Goal: Task Accomplishment & Management: Use online tool/utility

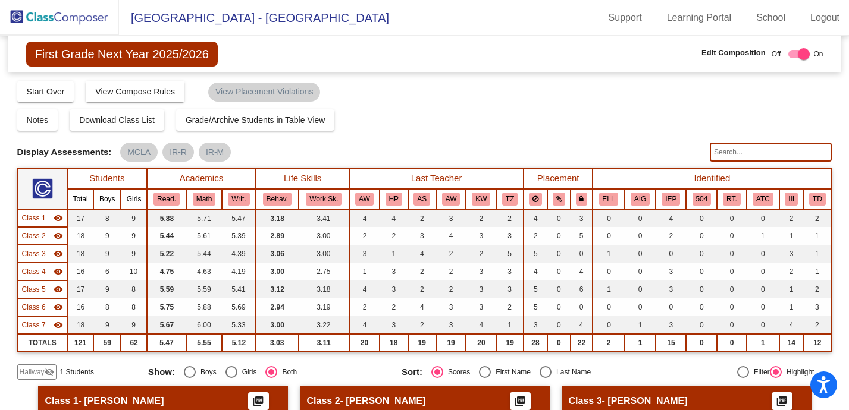
click at [59, 14] on img at bounding box center [59, 17] width 119 height 35
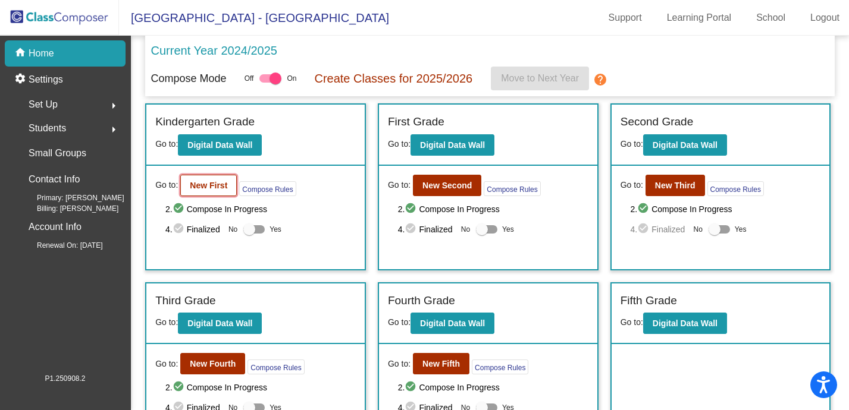
click at [207, 184] on b "New First" at bounding box center [208, 186] width 37 height 10
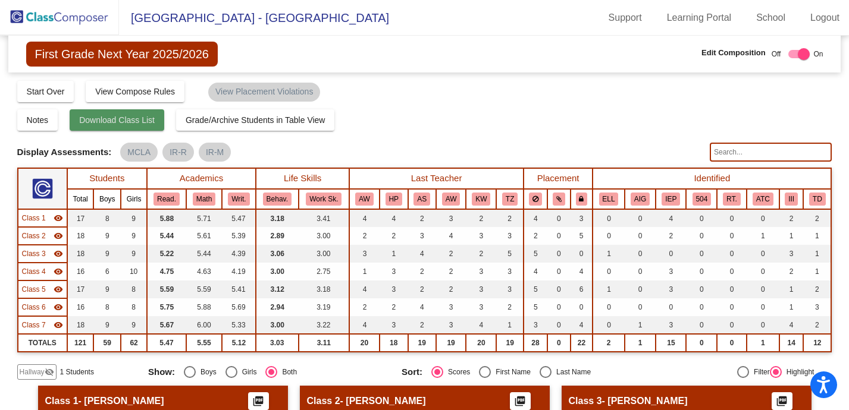
click at [155, 119] on span "Download Class List" at bounding box center [117, 120] width 76 height 10
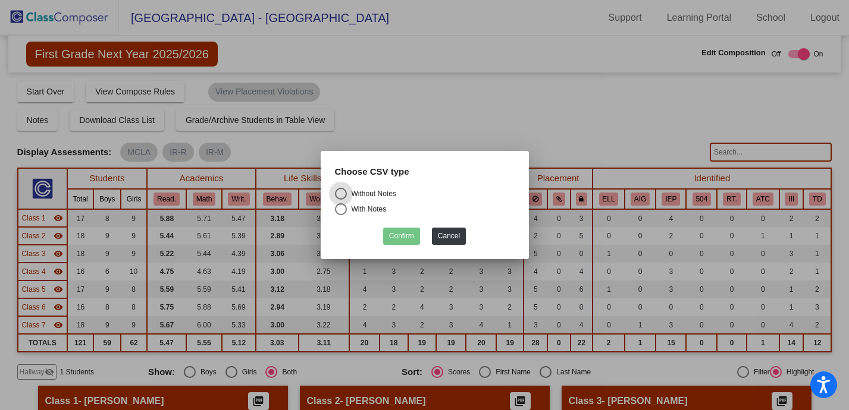
click at [372, 197] on div "Without Notes" at bounding box center [371, 194] width 49 height 11
click at [341, 200] on input "Without Notes" at bounding box center [340, 200] width 1 height 1
radio input "true"
click at [398, 233] on button "Confirm" at bounding box center [401, 236] width 37 height 17
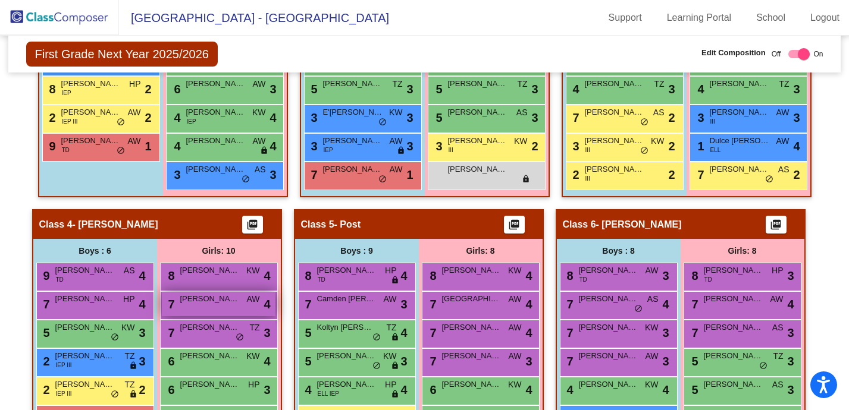
scroll to position [488, 0]
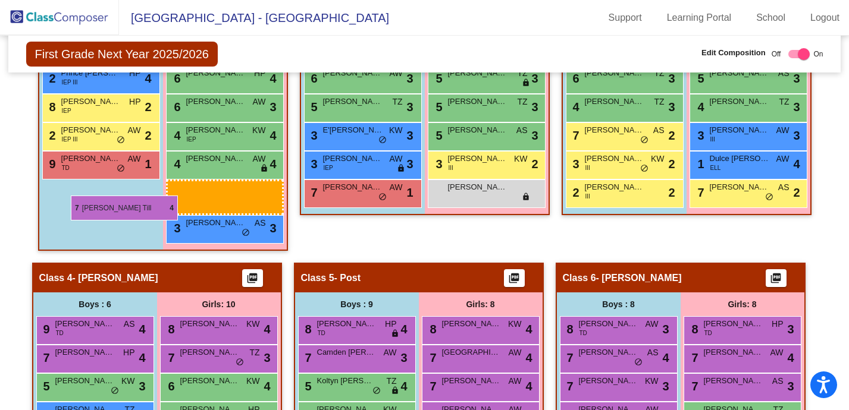
drag, startPoint x: 220, startPoint y: 328, endPoint x: 75, endPoint y: 203, distance: 191.4
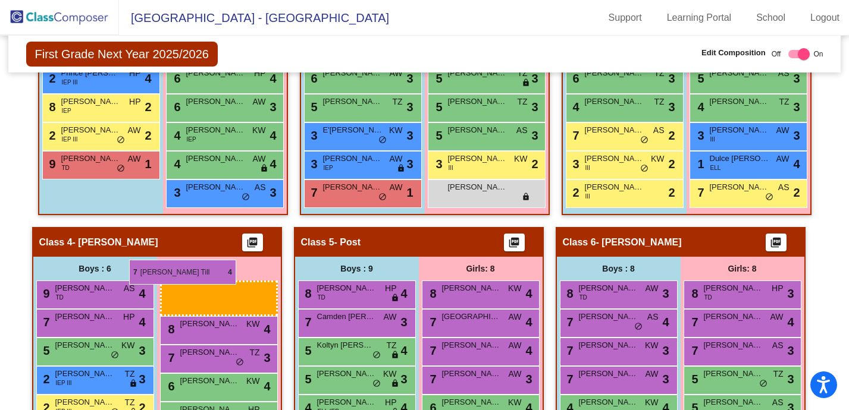
drag, startPoint x: 180, startPoint y: 319, endPoint x: 128, endPoint y: 256, distance: 81.5
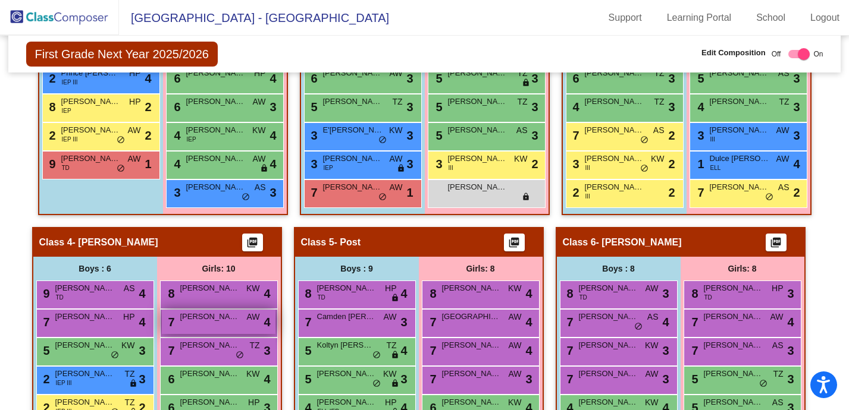
click at [184, 327] on div "7 [PERSON_NAME] Till AW lock do_not_disturb_alt 4" at bounding box center [219, 322] width 114 height 24
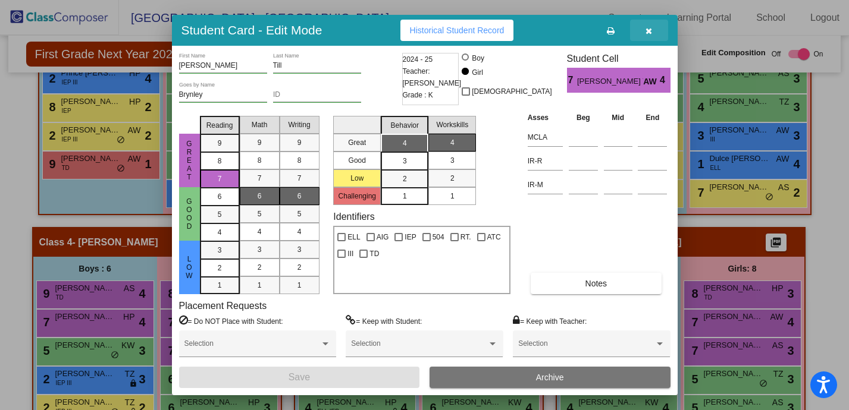
click at [648, 32] on icon "button" at bounding box center [648, 31] width 7 height 8
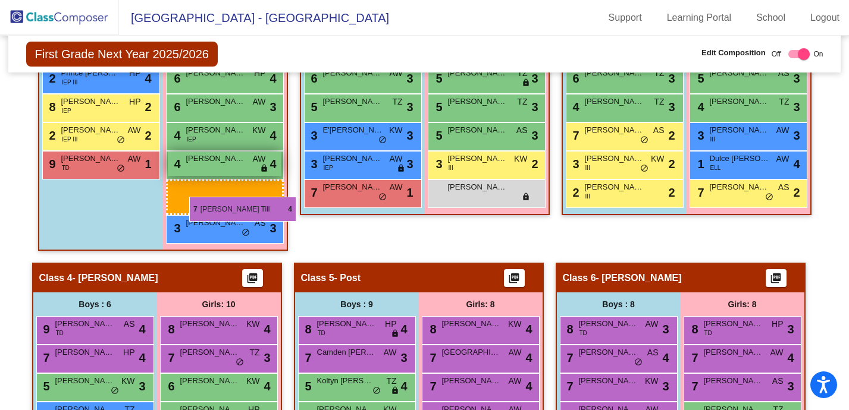
drag, startPoint x: 237, startPoint y: 321, endPoint x: 189, endPoint y: 196, distance: 134.2
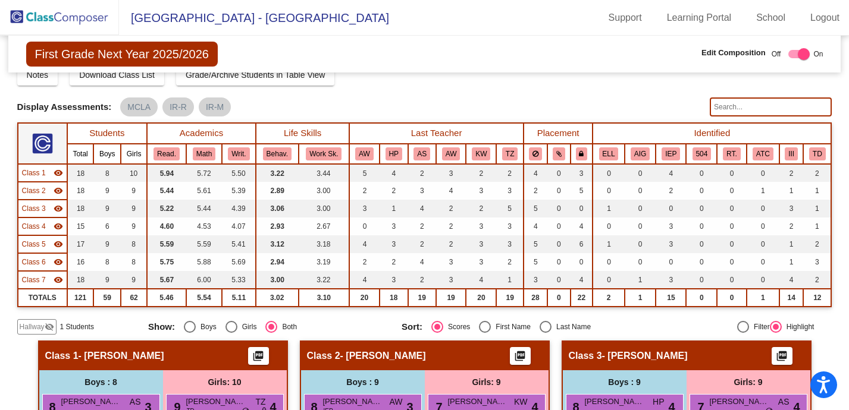
scroll to position [0, 0]
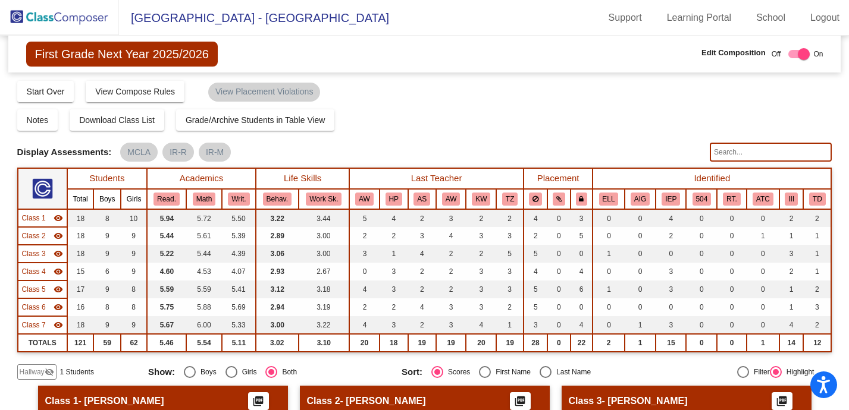
click at [78, 375] on span "1 Students" at bounding box center [77, 372] width 34 height 11
click at [50, 373] on mat-icon "visibility_off" at bounding box center [50, 373] width 10 height 10
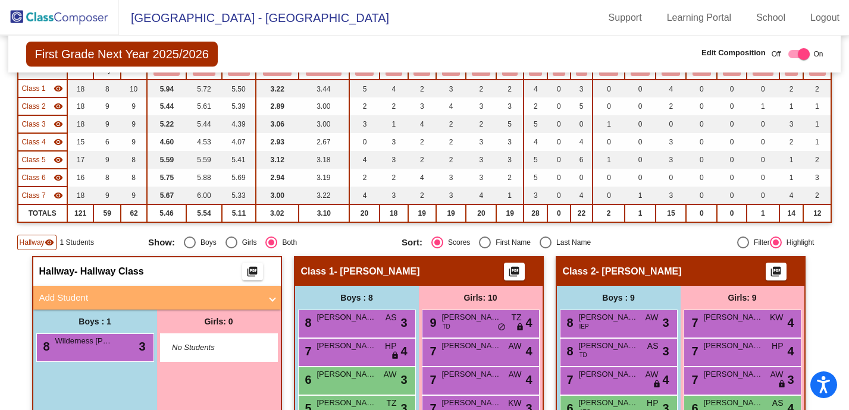
scroll to position [112, 0]
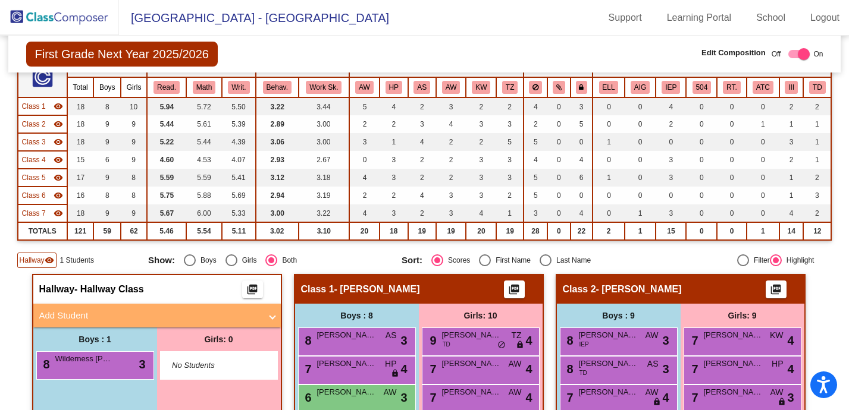
click at [52, 262] on mat-icon "visibility" at bounding box center [50, 261] width 10 height 10
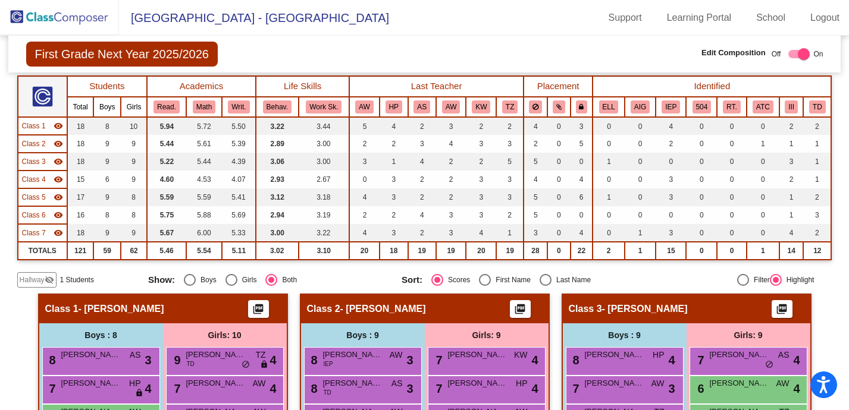
scroll to position [0, 0]
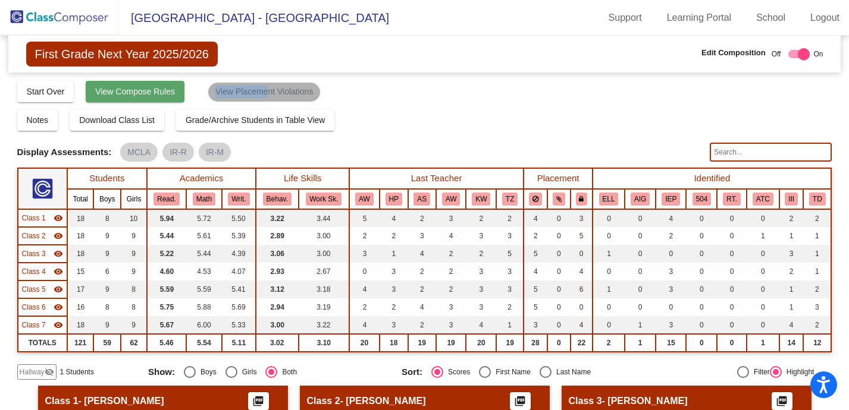
drag, startPoint x: 266, startPoint y: 96, endPoint x: 153, endPoint y: 99, distance: 113.0
click at [153, 99] on div "Compose Start Over Submit Classes Compose has been submitted Check for Incomple…" at bounding box center [168, 91] width 303 height 21
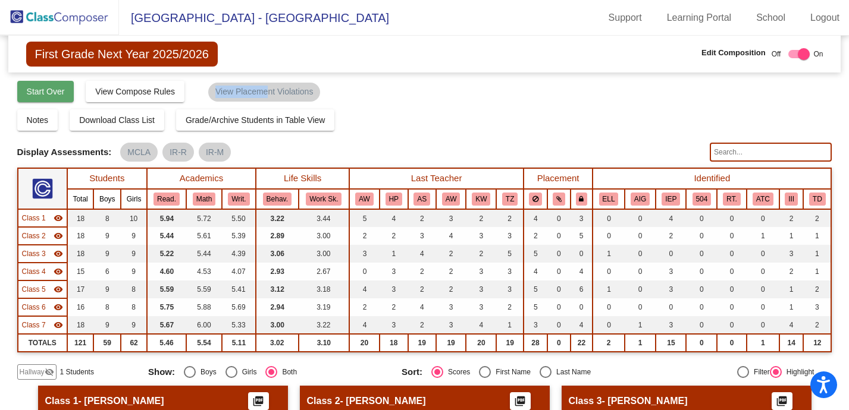
click at [62, 92] on span "Start Over" at bounding box center [46, 92] width 38 height 10
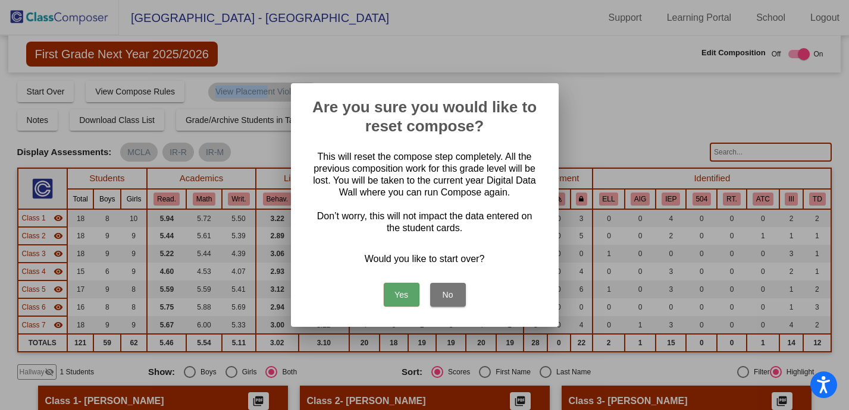
click at [407, 295] on button "Yes" at bounding box center [402, 295] width 36 height 24
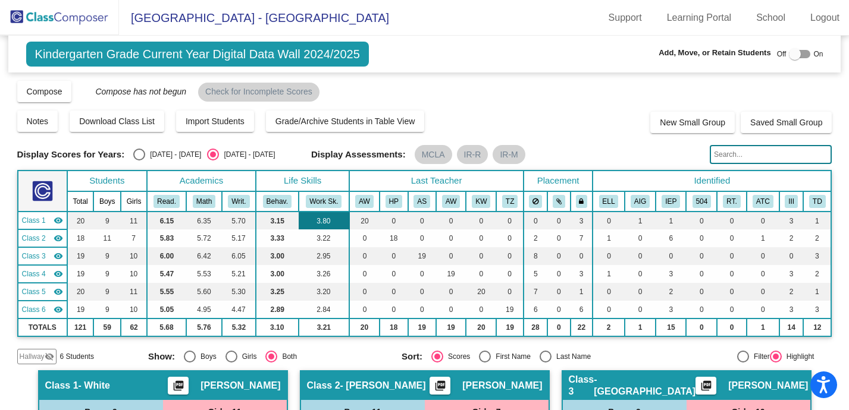
scroll to position [1, 0]
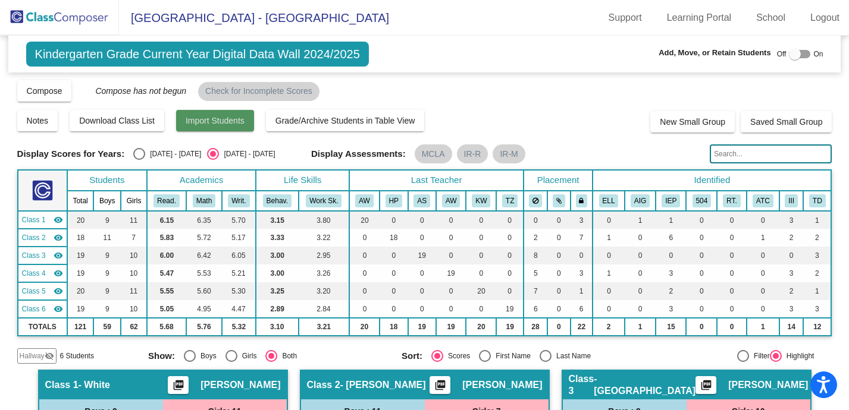
click at [192, 121] on span "Import Students" at bounding box center [215, 121] width 59 height 10
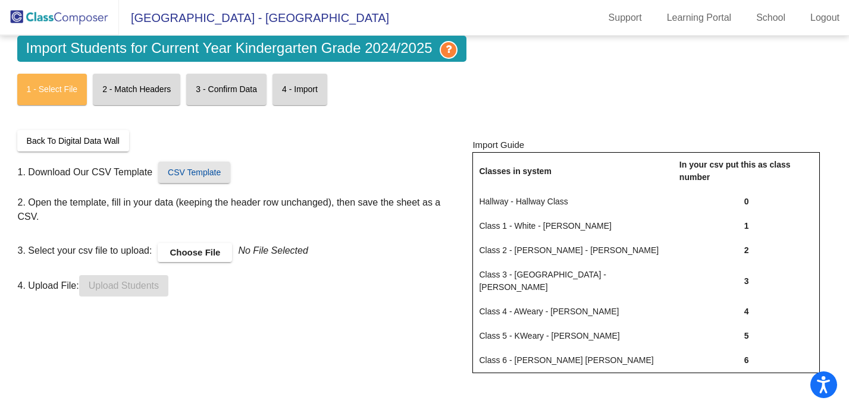
click at [174, 173] on span "CSV Template" at bounding box center [194, 173] width 53 height 10
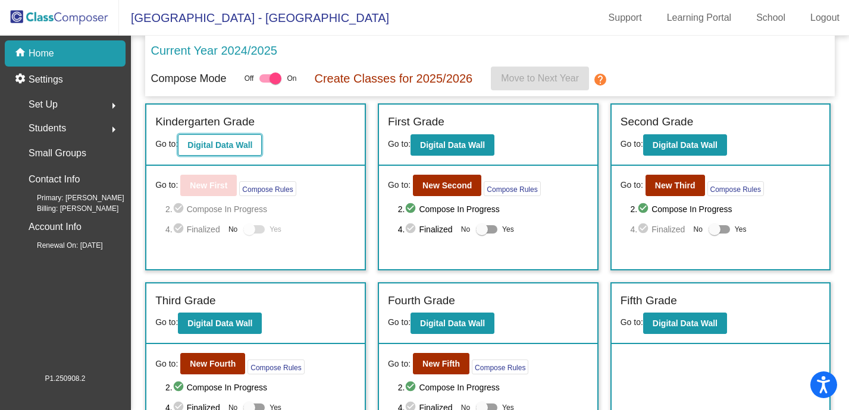
click at [211, 146] on b "Digital Data Wall" at bounding box center [219, 145] width 65 height 10
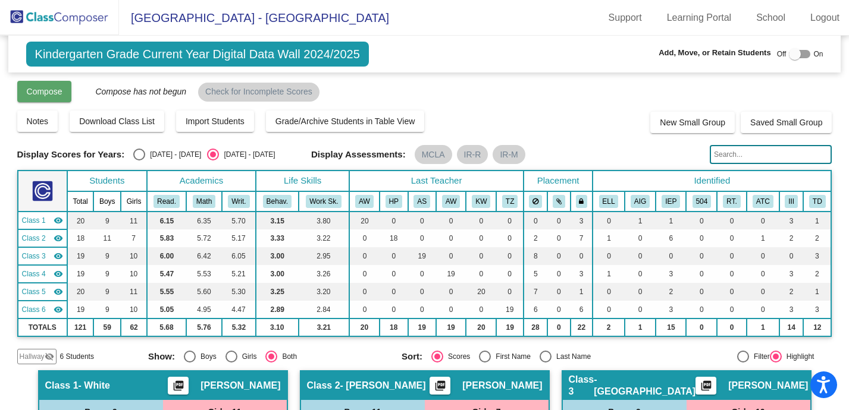
click at [43, 99] on button "Compose" at bounding box center [44, 91] width 55 height 21
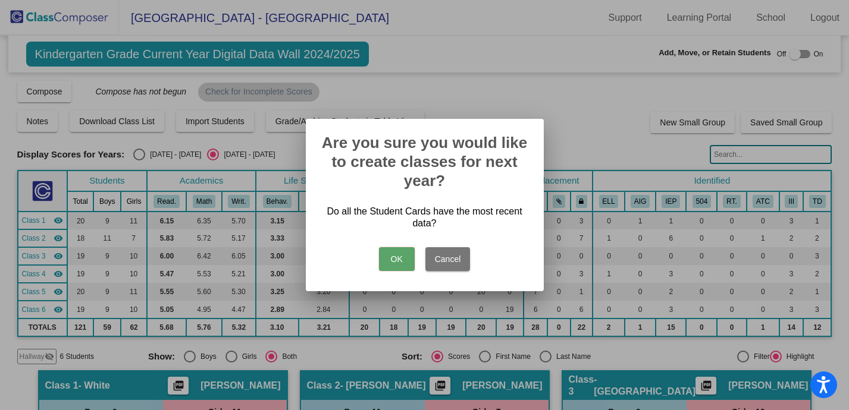
click at [400, 267] on button "OK" at bounding box center [397, 259] width 36 height 24
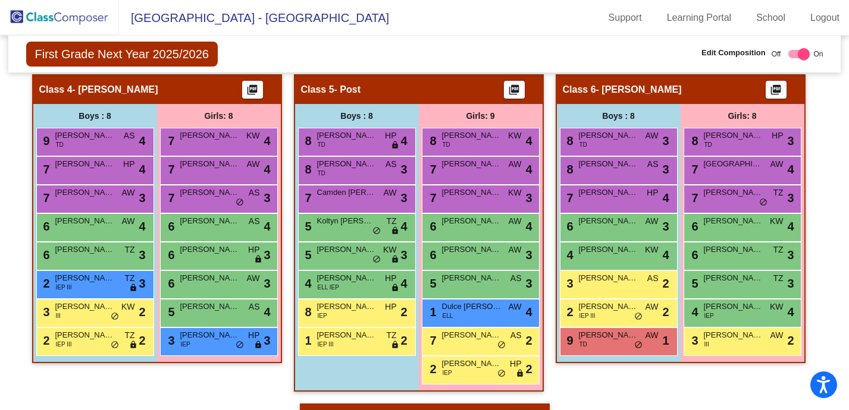
scroll to position [696, 0]
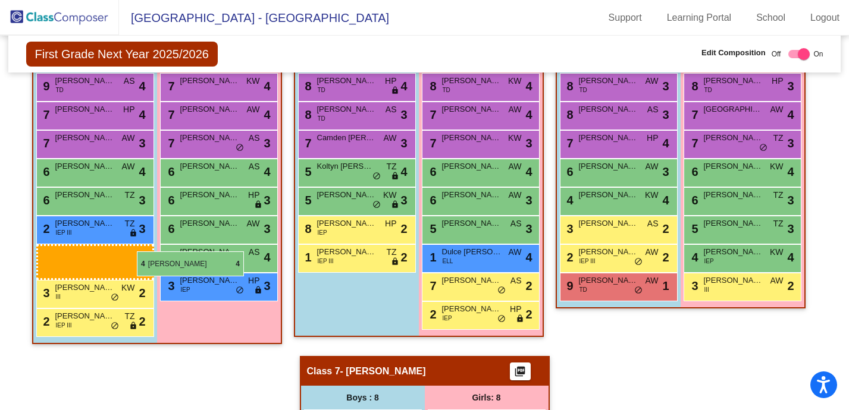
drag, startPoint x: 373, startPoint y: 227, endPoint x: 139, endPoint y: 252, distance: 236.2
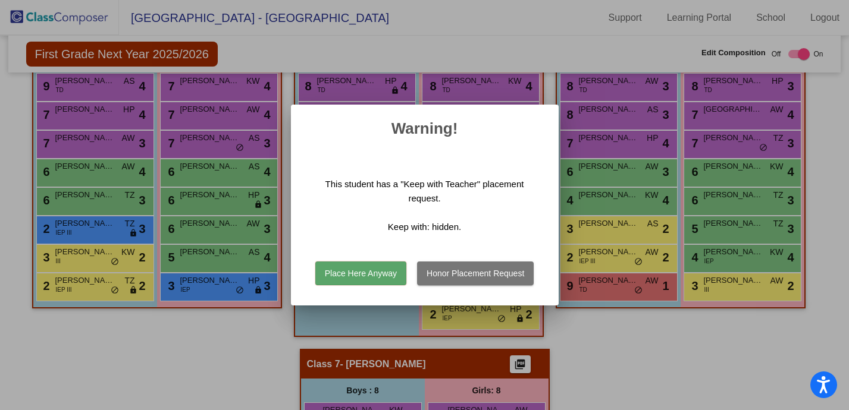
click at [541, 98] on div at bounding box center [424, 205] width 849 height 410
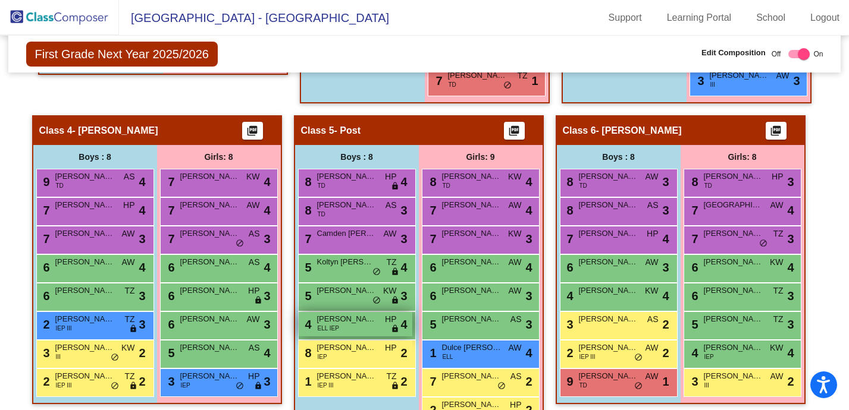
scroll to position [610, 0]
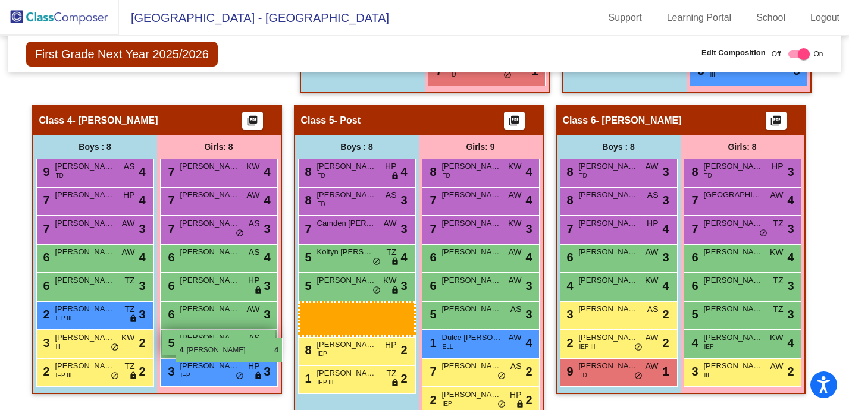
drag, startPoint x: 305, startPoint y: 310, endPoint x: 178, endPoint y: 338, distance: 129.6
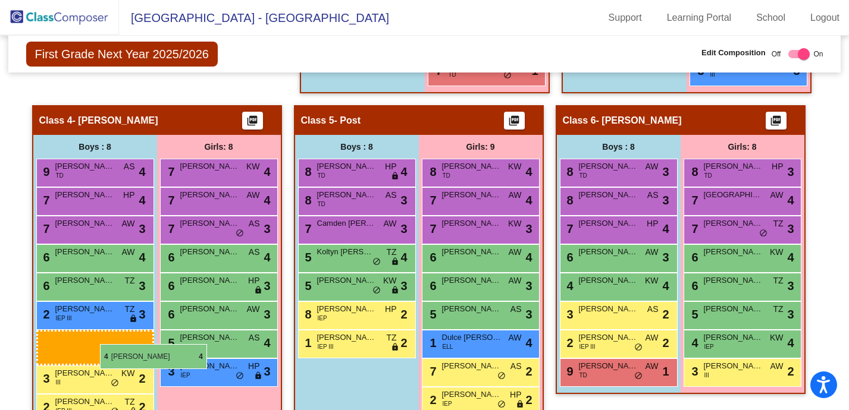
drag, startPoint x: 304, startPoint y: 309, endPoint x: 100, endPoint y: 344, distance: 207.1
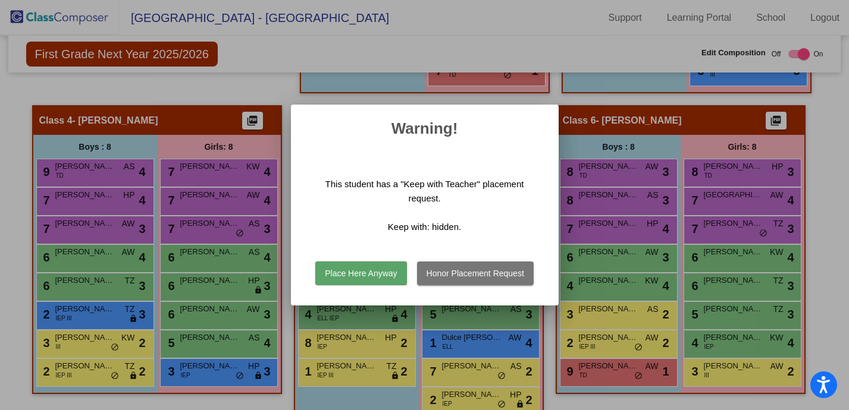
click at [354, 271] on button "Place Here Anyway" at bounding box center [360, 274] width 91 height 24
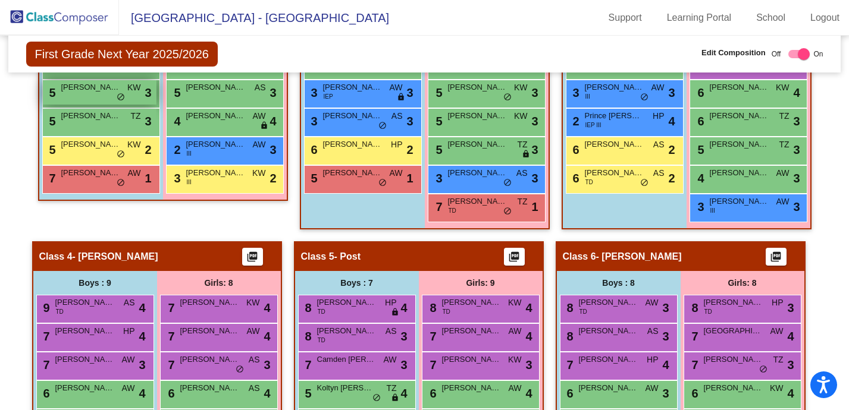
scroll to position [476, 0]
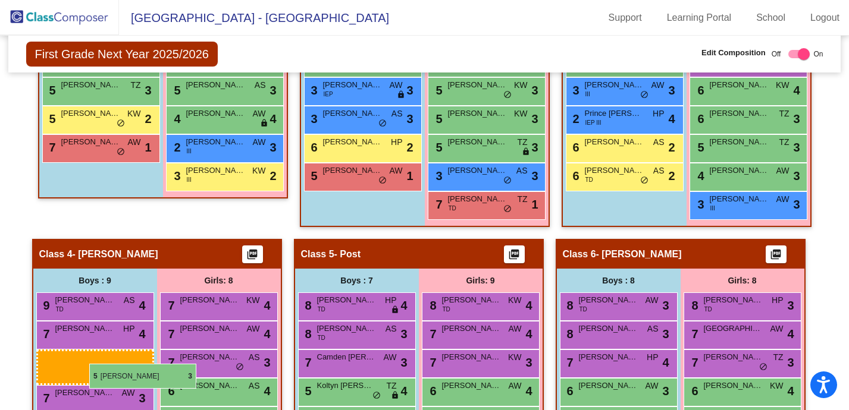
drag, startPoint x: 92, startPoint y: 90, endPoint x: 89, endPoint y: 364, distance: 273.6
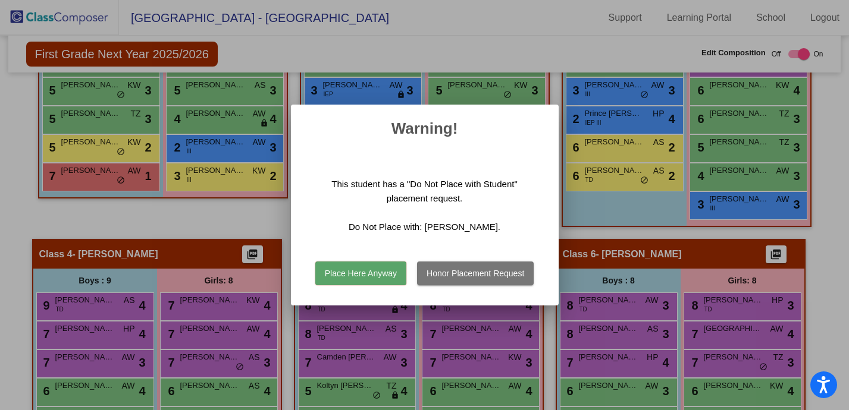
click at [343, 272] on button "Place Here Anyway" at bounding box center [360, 274] width 91 height 24
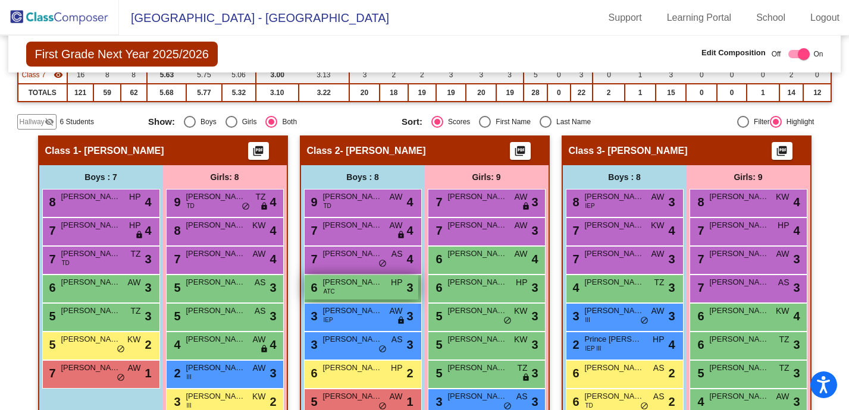
scroll to position [0, 0]
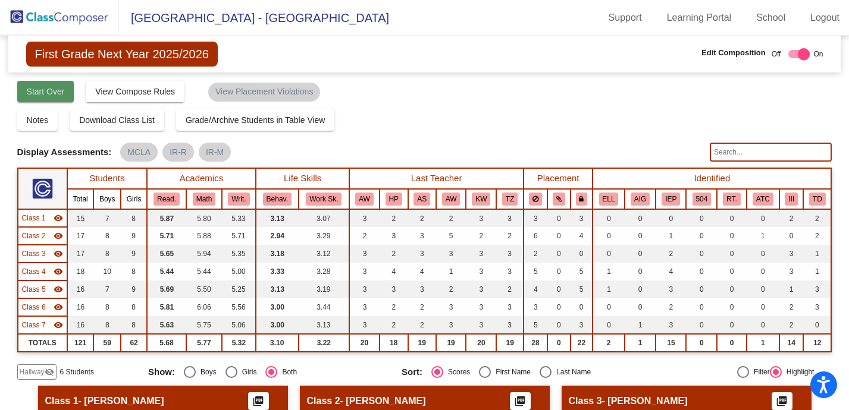
click at [60, 94] on span "Start Over" at bounding box center [46, 92] width 38 height 10
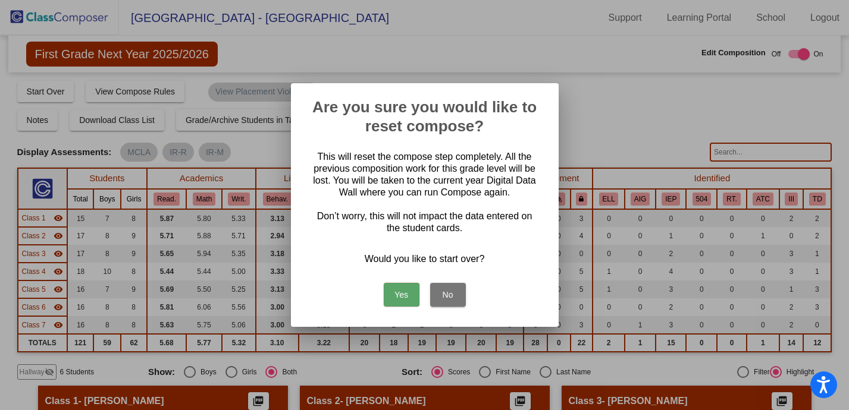
click at [400, 296] on button "Yes" at bounding box center [402, 295] width 36 height 24
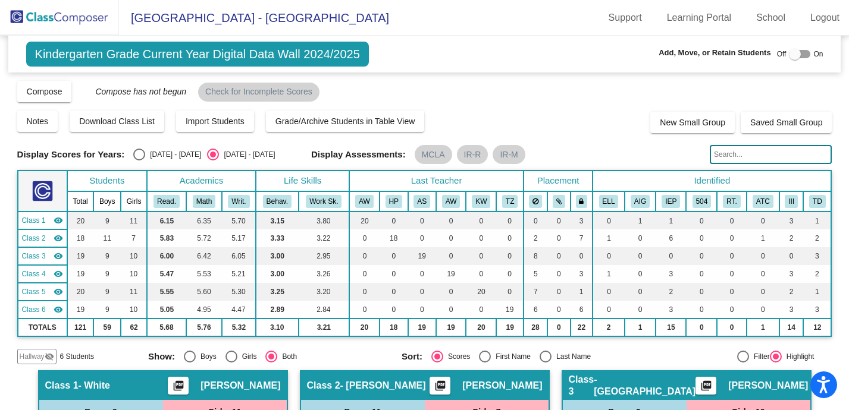
click at [56, 56] on span "Kindergarten Grade Current Year Digital Data Wall 2024/2025" at bounding box center [197, 54] width 343 height 25
click at [236, 123] on span "Import Students" at bounding box center [215, 122] width 59 height 10
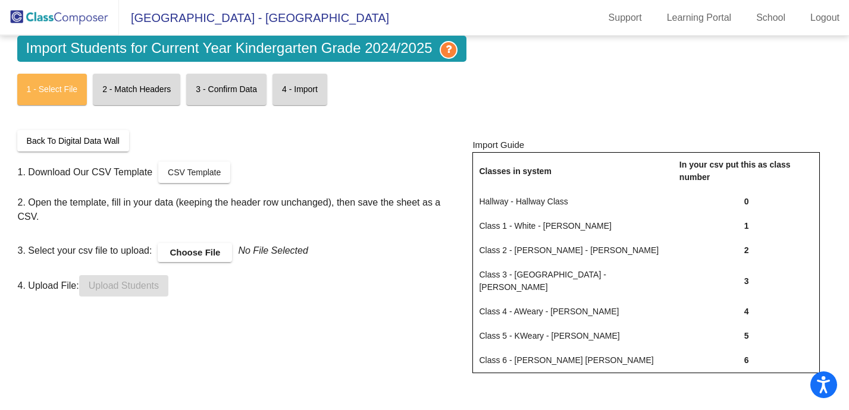
click at [181, 243] on label "Choose File" at bounding box center [195, 252] width 74 height 19
click at [0, 0] on input "Choose File" at bounding box center [0, 0] width 0 height 0
click at [184, 243] on label "Choose File" at bounding box center [195, 252] width 74 height 19
click at [0, 0] on input "Choose File" at bounding box center [0, 0] width 0 height 0
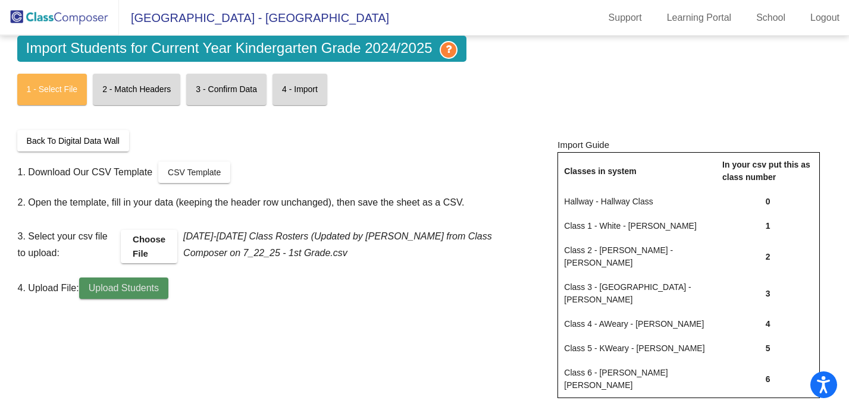
click at [165, 285] on button "Upload Students" at bounding box center [123, 288] width 89 height 21
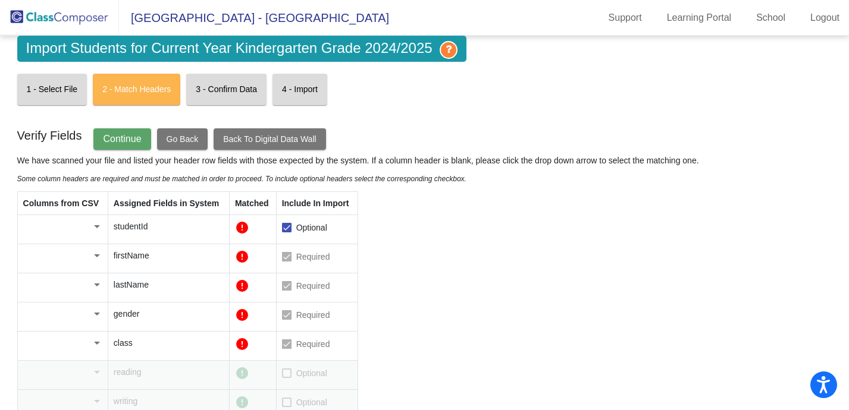
scroll to position [16, 0]
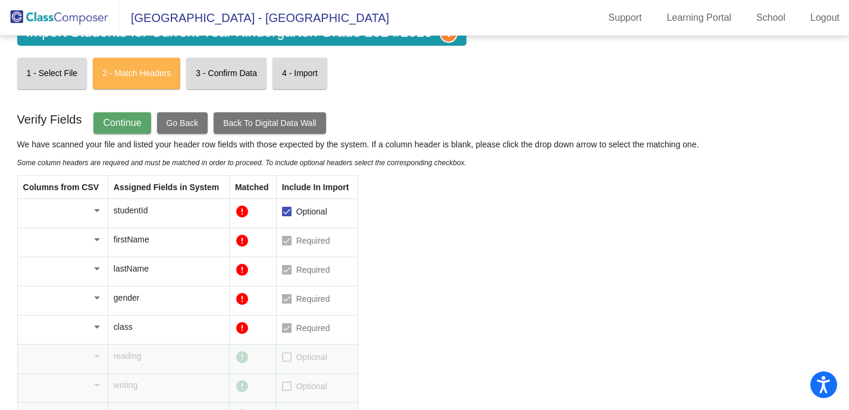
click at [171, 123] on span "Go Back" at bounding box center [183, 123] width 32 height 10
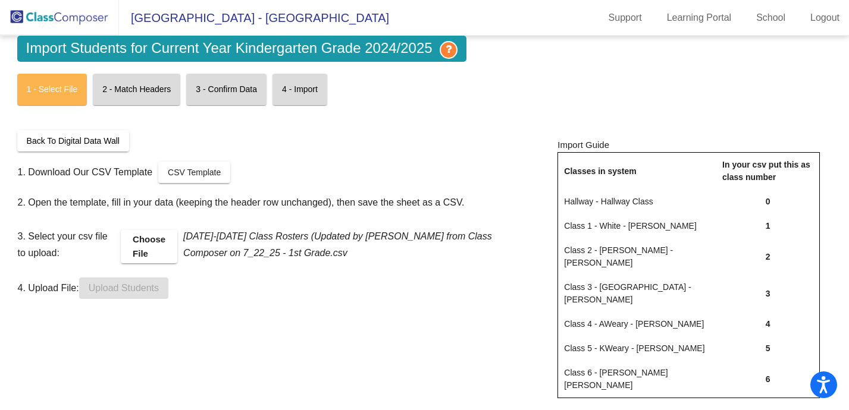
scroll to position [0, 0]
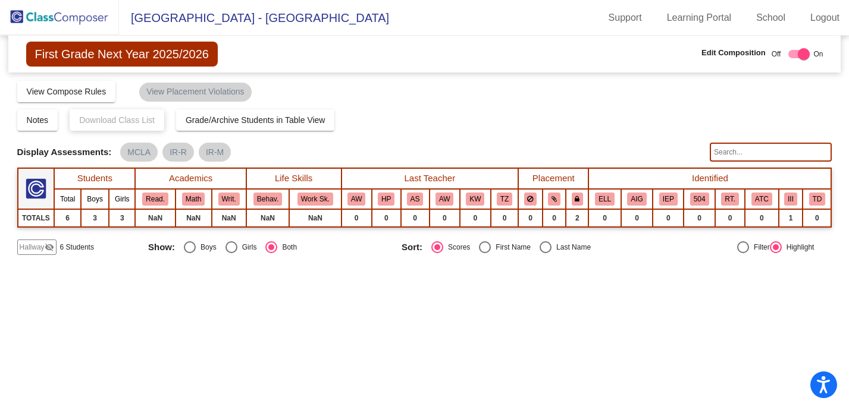
click at [99, 56] on span "First Grade Next Year 2025/2026" at bounding box center [121, 54] width 191 height 25
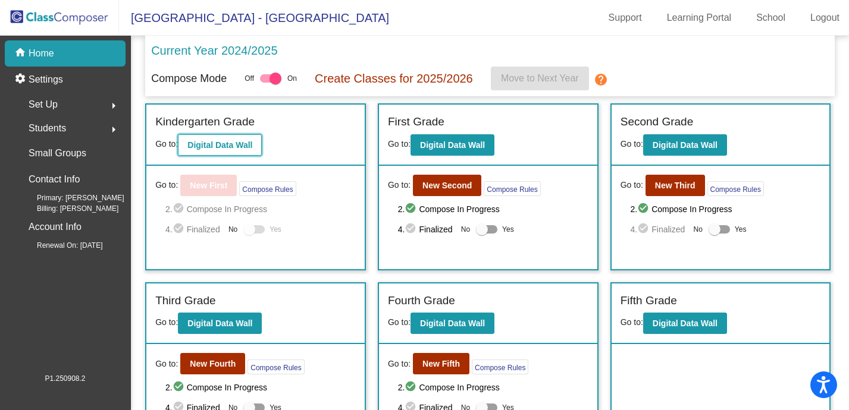
click at [212, 143] on b "Digital Data Wall" at bounding box center [219, 145] width 65 height 10
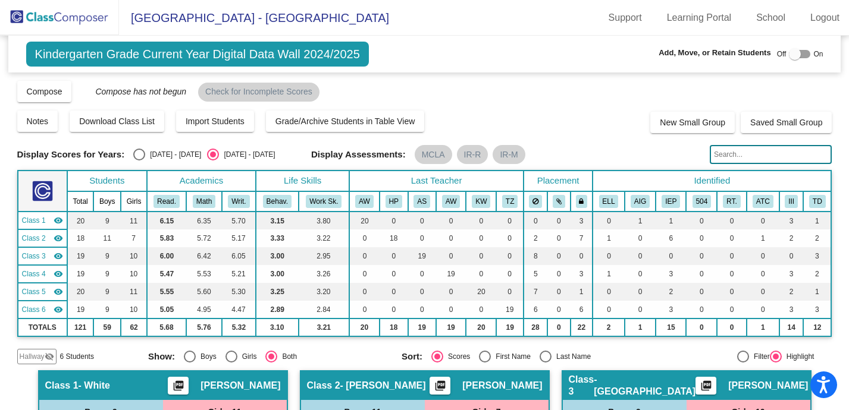
drag, startPoint x: 54, startPoint y: 93, endPoint x: 90, endPoint y: 102, distance: 37.4
click at [90, 102] on div "Display Scores for Years: [DATE] - [DATE] [DATE] - [DATE] Grade/Archive Student…" at bounding box center [424, 222] width 815 height 285
click at [52, 86] on button "Compose" at bounding box center [44, 91] width 55 height 21
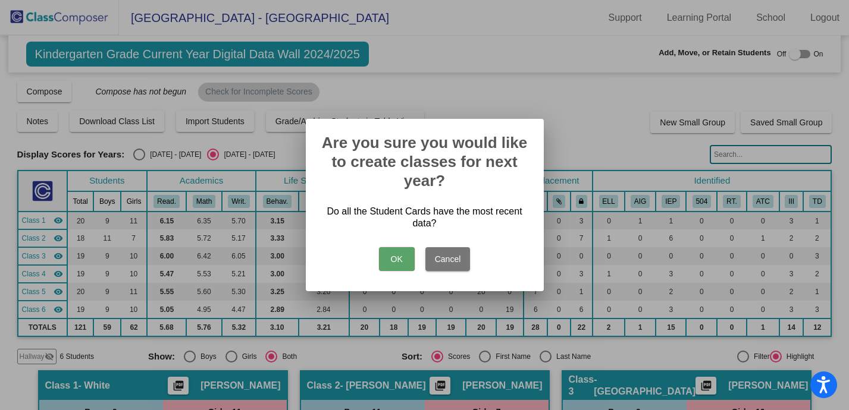
click at [402, 265] on button "OK" at bounding box center [397, 259] width 36 height 24
